Goal: Task Accomplishment & Management: Use online tool/utility

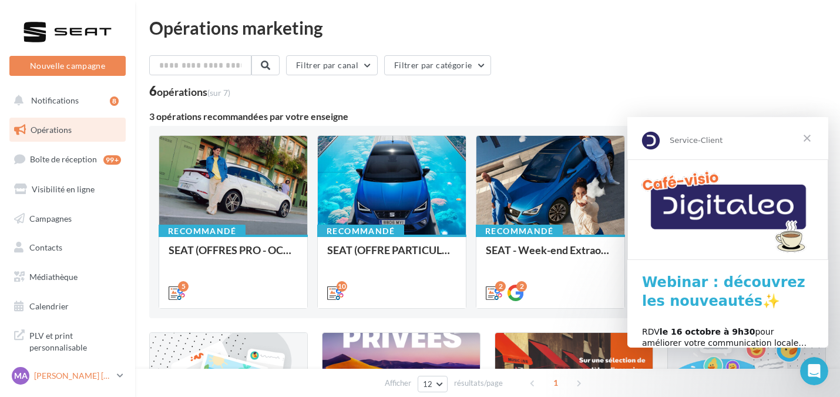
click at [71, 375] on p "Mishelle ALEGRE CANALES" at bounding box center [73, 376] width 78 height 12
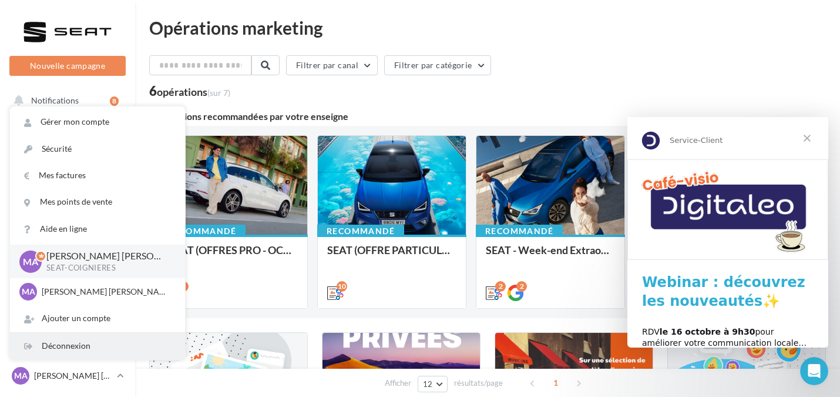
click at [68, 346] on div "Déconnexion" at bounding box center [97, 346] width 175 height 26
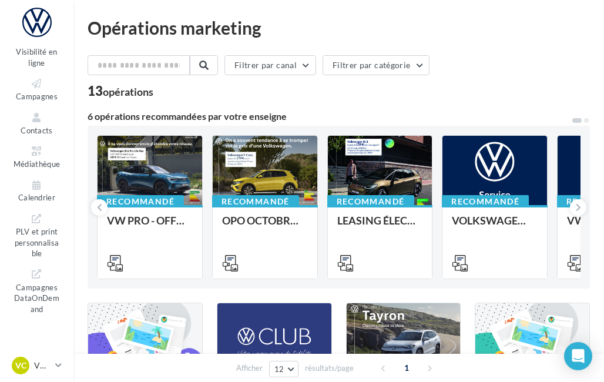
scroll to position [129, 0]
click at [35, 157] on icon at bounding box center [37, 152] width 48 height 14
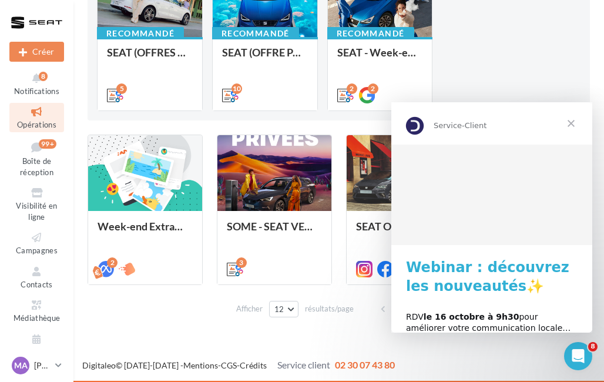
scroll to position [168, 0]
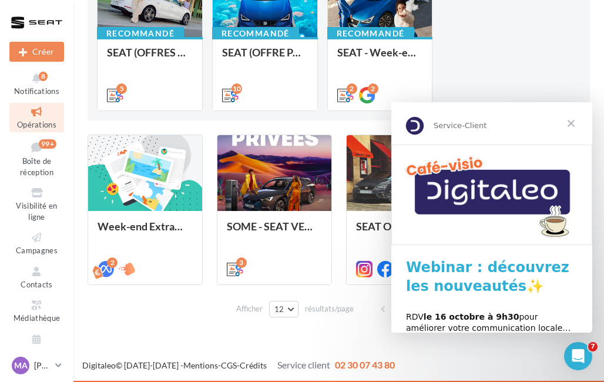
click at [518, 108] on div "Service-Client" at bounding box center [491, 123] width 201 height 42
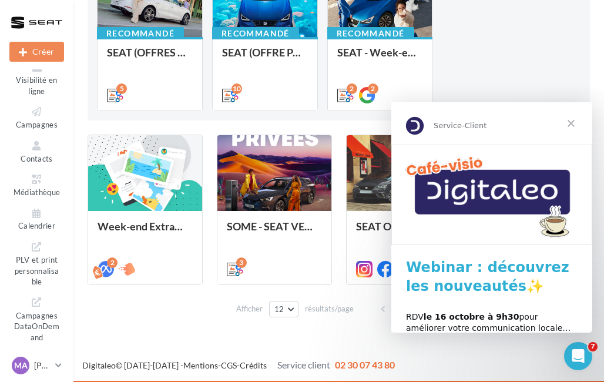
scroll to position [126, 0]
